Goal: Check status

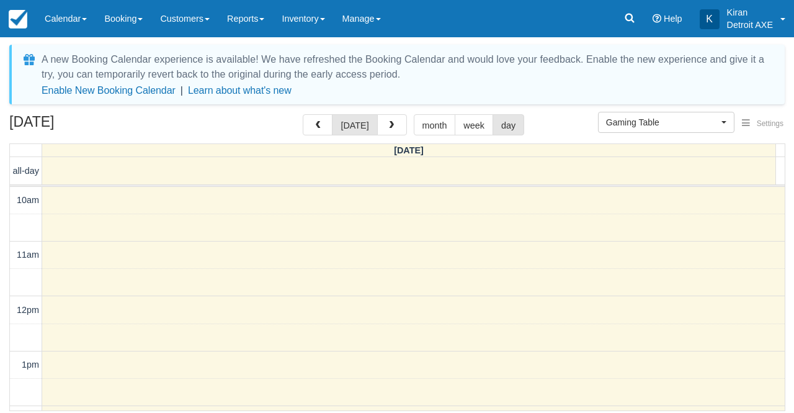
select select "6"
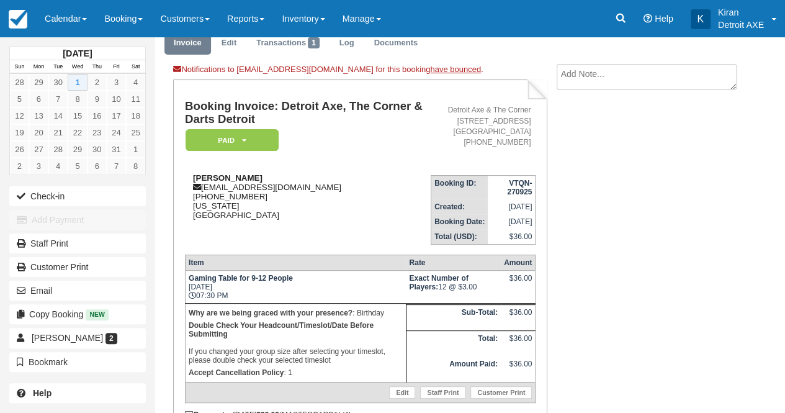
scroll to position [65, 0]
